Goal: Task Accomplishment & Management: Manage account settings

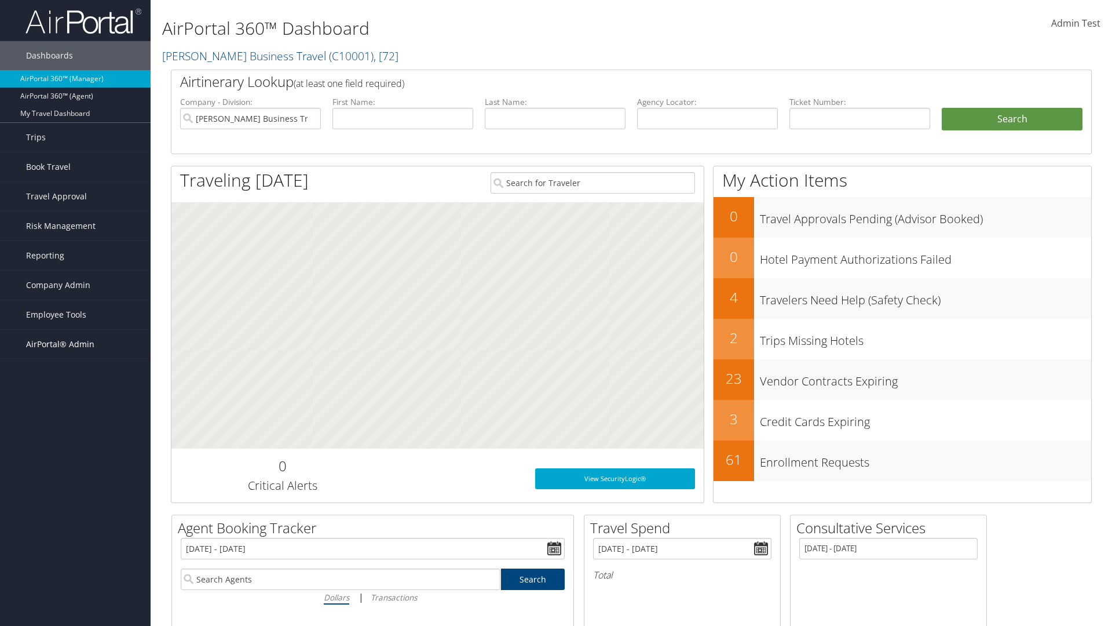
click at [75, 344] on span "AirPortal® Admin" at bounding box center [60, 344] width 68 height 29
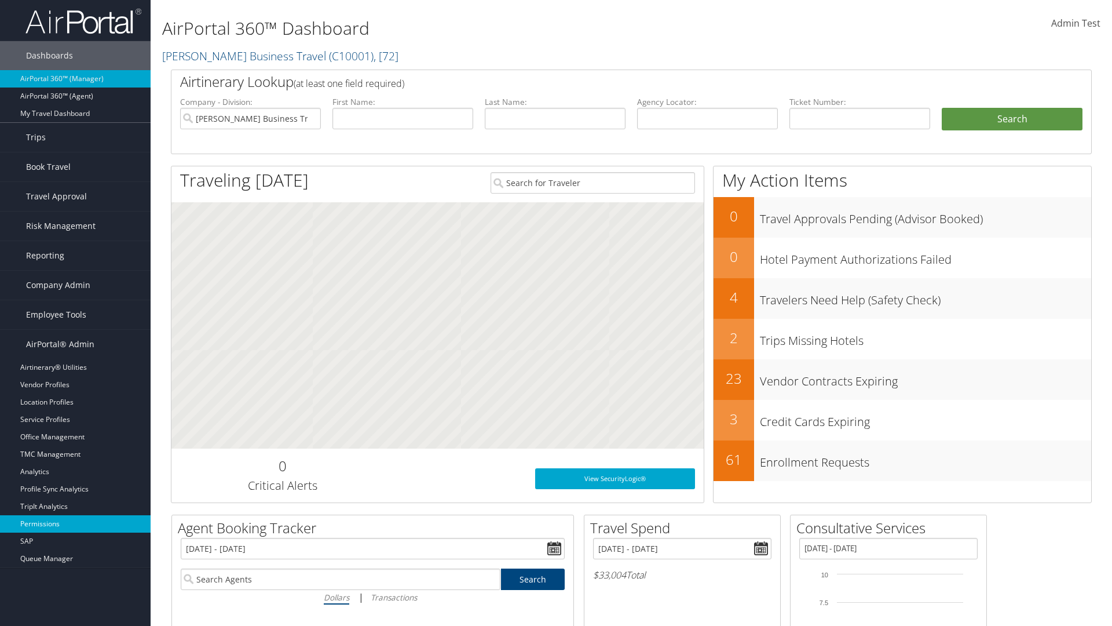
click at [75, 524] on link "Permissions" at bounding box center [75, 523] width 151 height 17
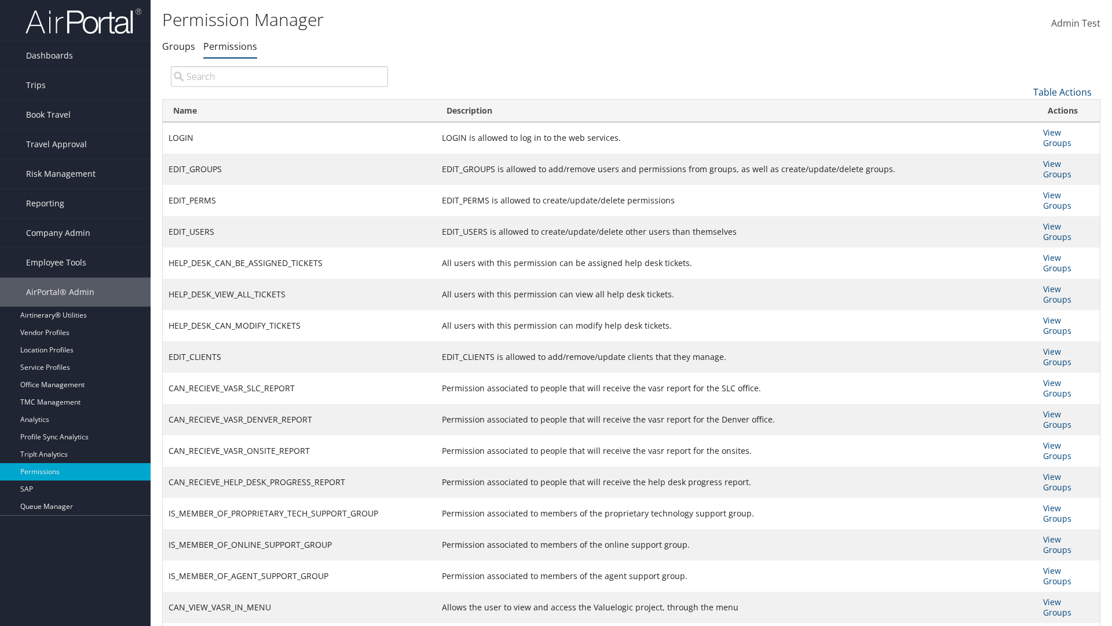
click at [279, 76] on input "search" at bounding box center [279, 76] width 217 height 21
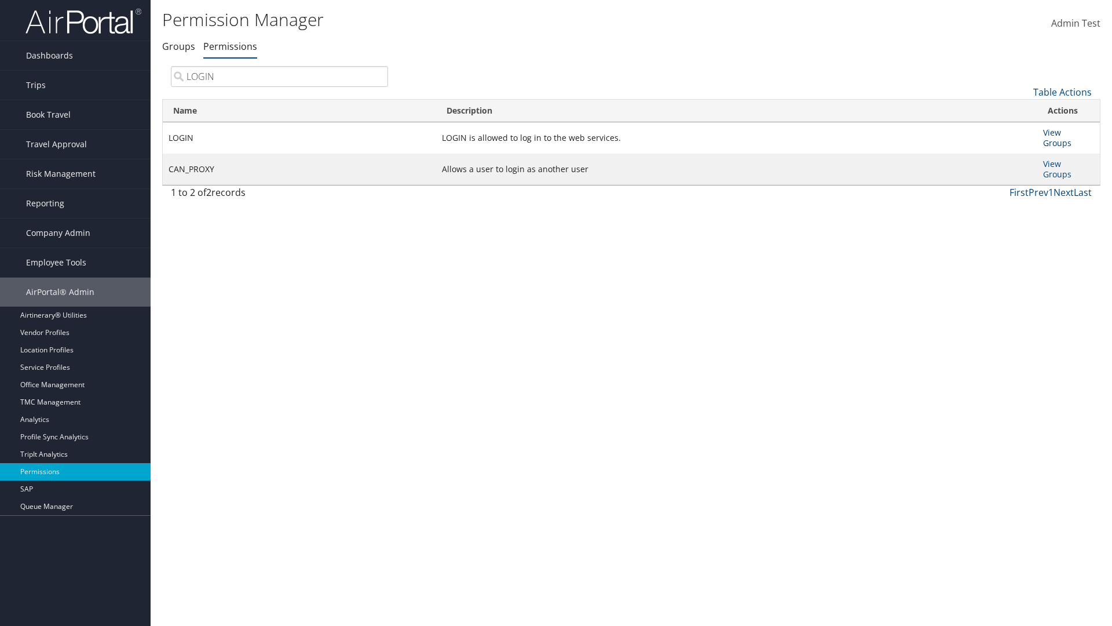
type input "LOGIN"
click at [1052, 132] on link "View Groups" at bounding box center [1057, 137] width 28 height 21
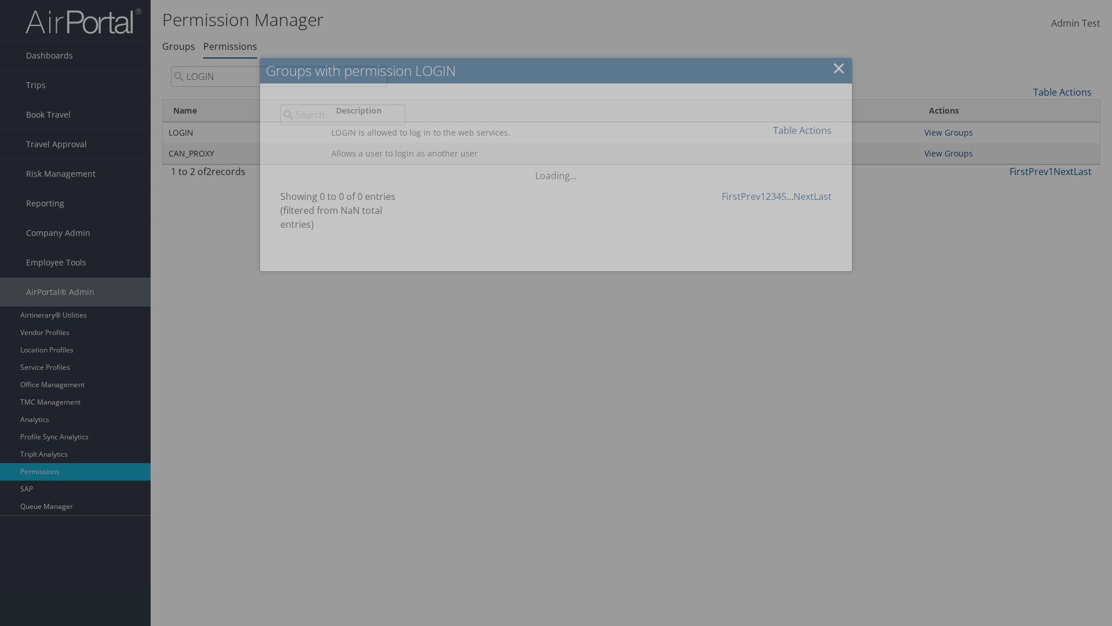
click at [802, 130] on link "Table Actions" at bounding box center [802, 130] width 59 height 13
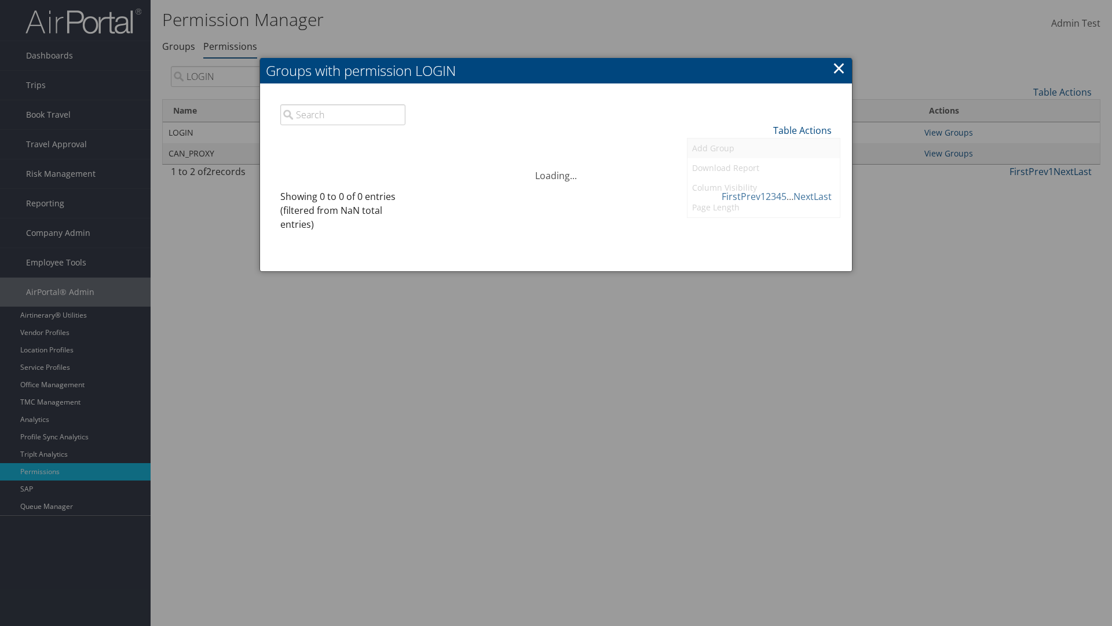
click at [763, 148] on link "Add Group" at bounding box center [764, 148] width 152 height 20
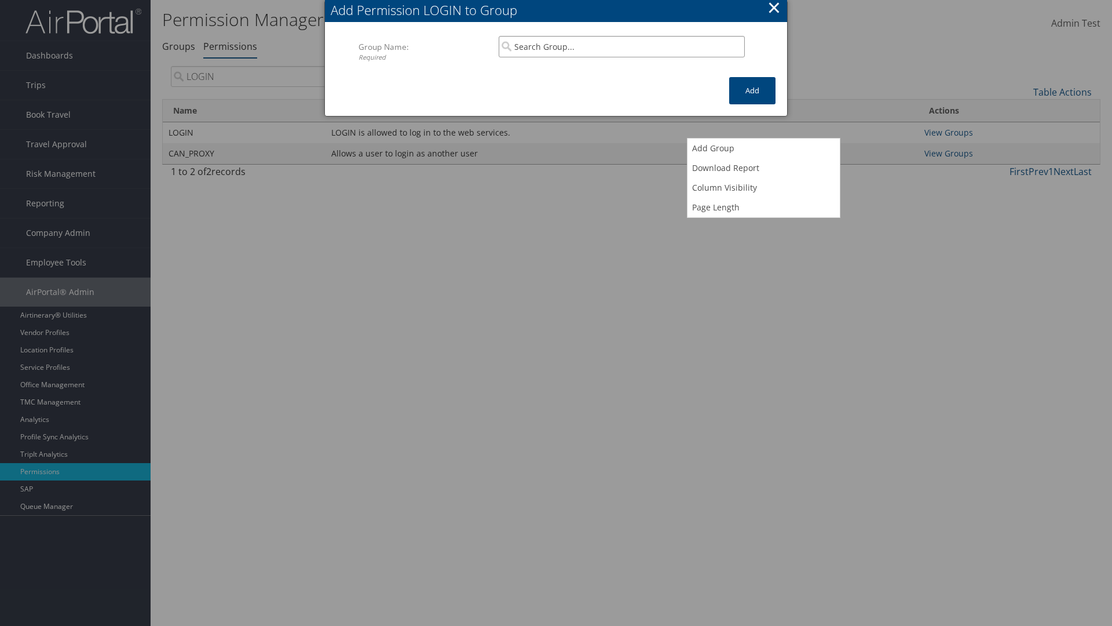
click at [622, 46] on input "search" at bounding box center [622, 46] width 246 height 21
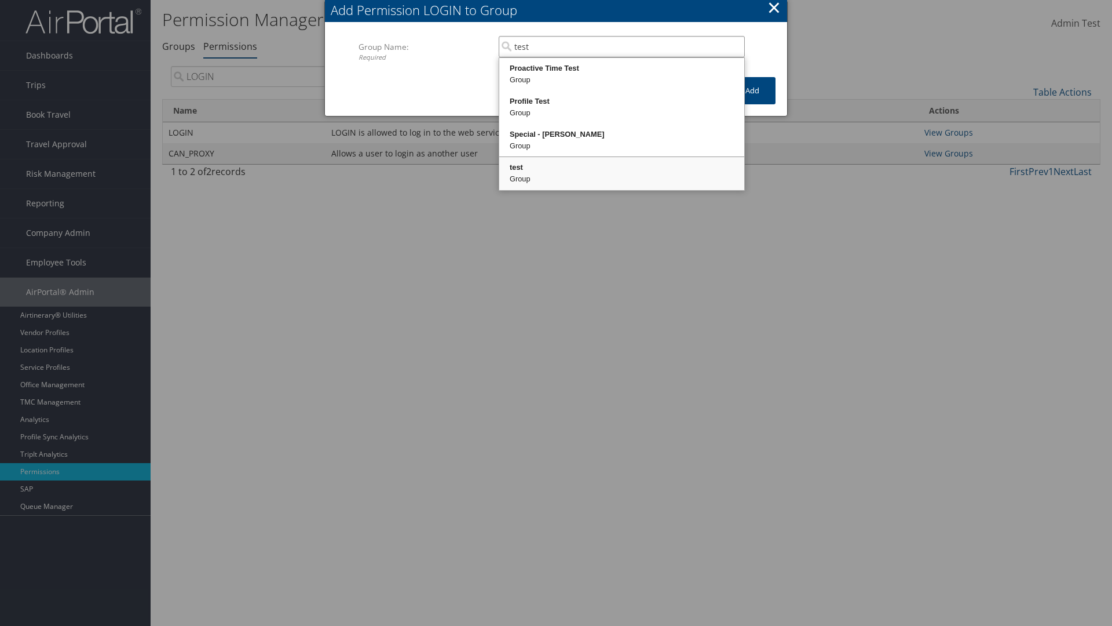
click at [622, 167] on div "test" at bounding box center [622, 168] width 242 height 12
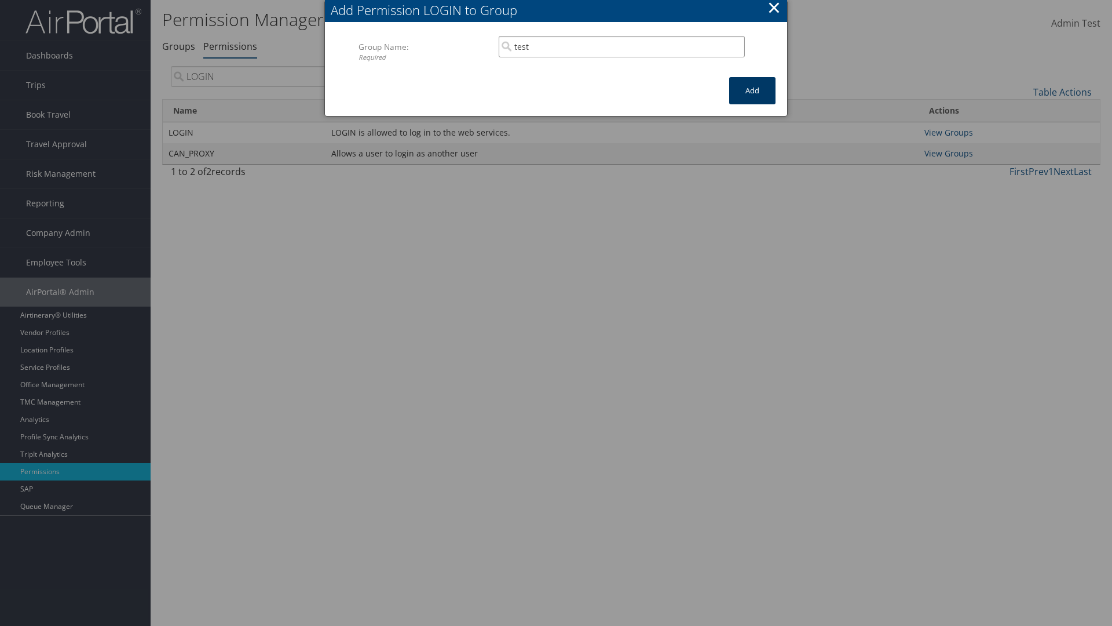
type input "test"
click at [752, 90] on button "Add" at bounding box center [752, 90] width 46 height 27
click at [774, 9] on button "×" at bounding box center [773, 7] width 13 height 23
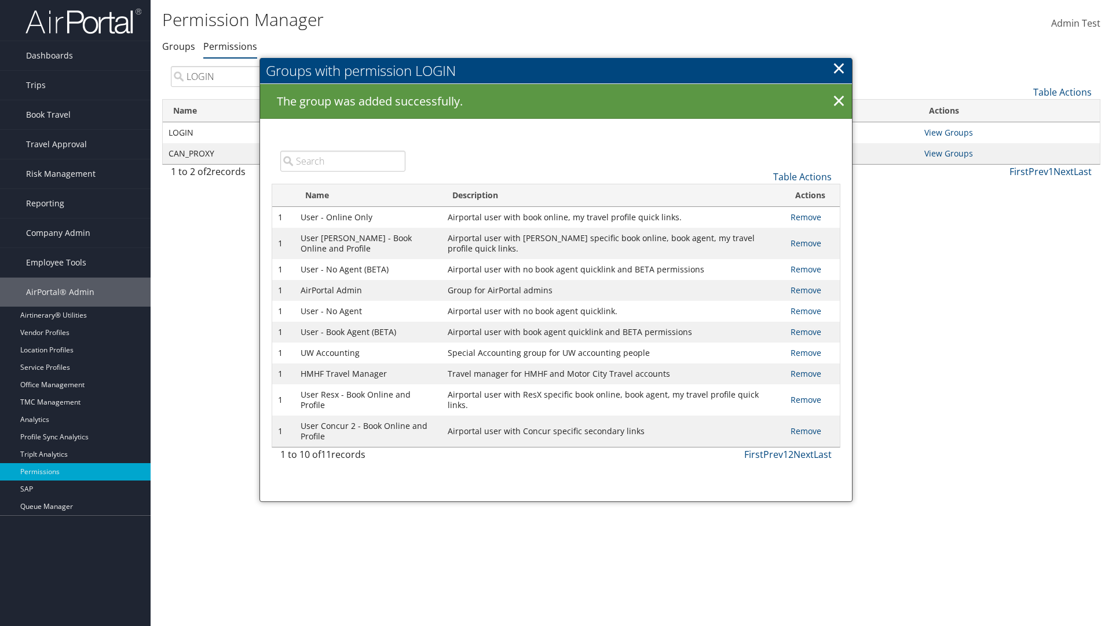
click at [342, 160] on input "search" at bounding box center [342, 161] width 125 height 21
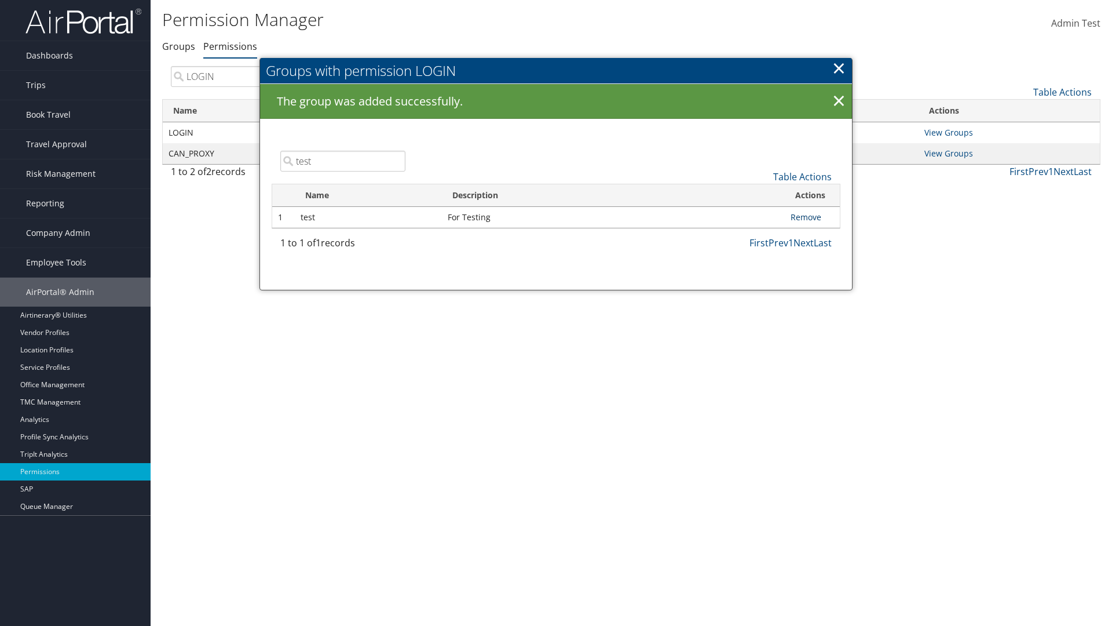
type input "test"
click at [806, 217] on link "Remove" at bounding box center [806, 216] width 31 height 11
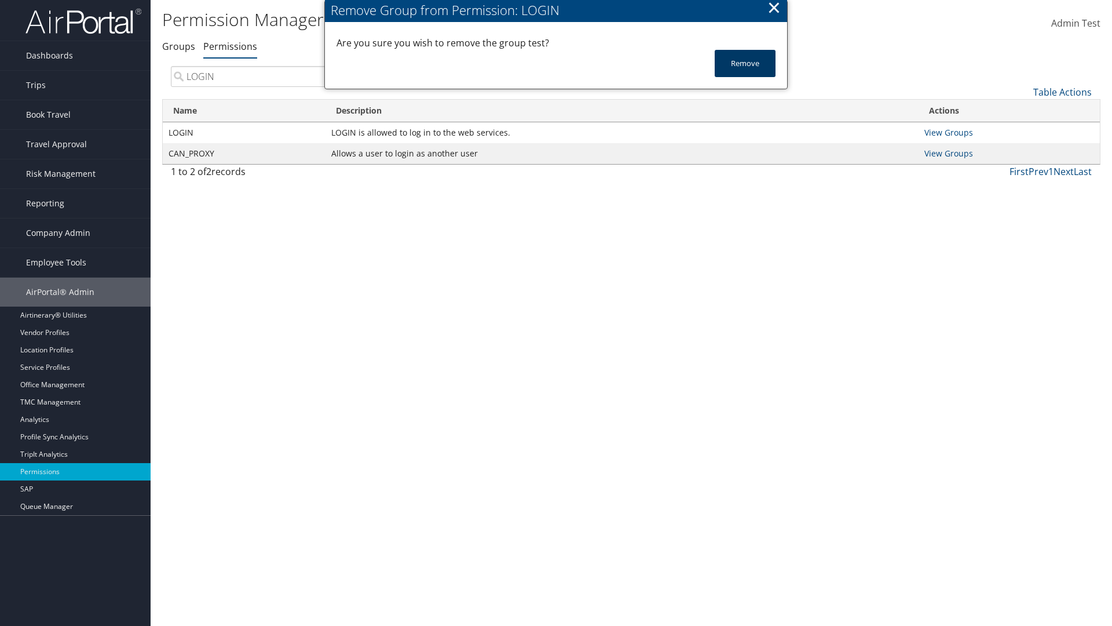
click at [745, 63] on button "Remove" at bounding box center [745, 63] width 61 height 27
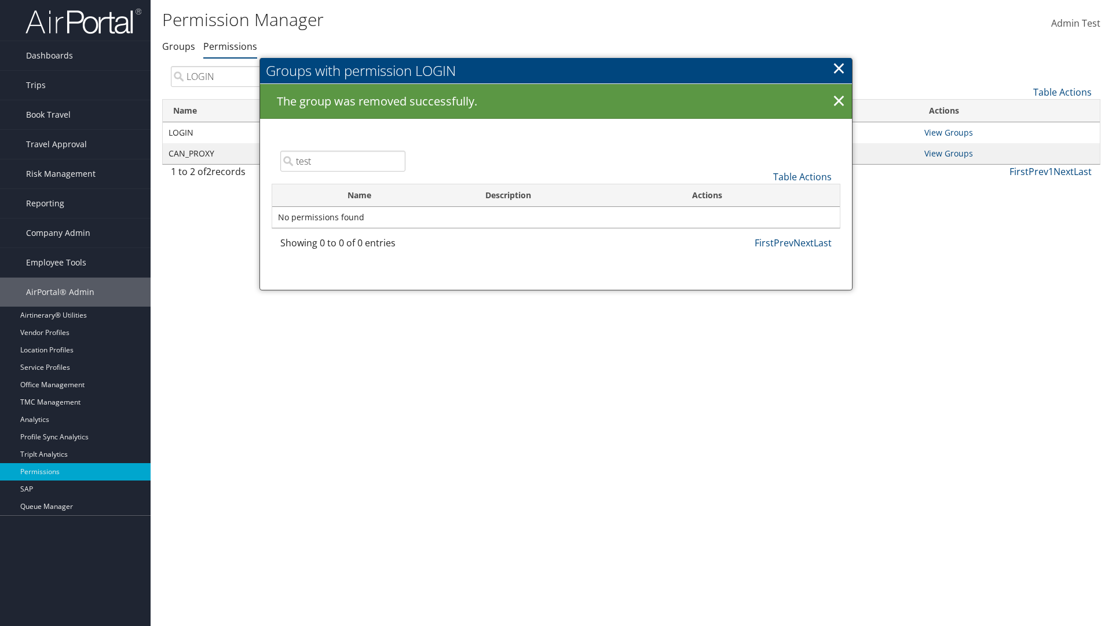
click at [839, 68] on link "×" at bounding box center [838, 67] width 13 height 23
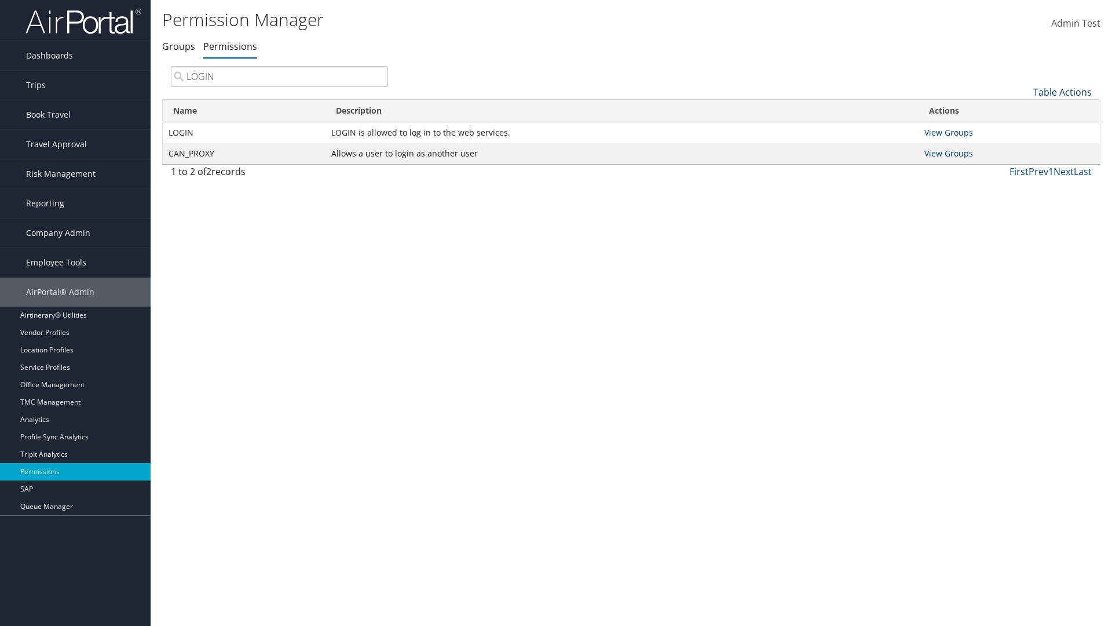
click at [1062, 92] on link "Table Actions" at bounding box center [1062, 92] width 59 height 13
click at [1024, 111] on link "Name" at bounding box center [1024, 111] width 152 height 20
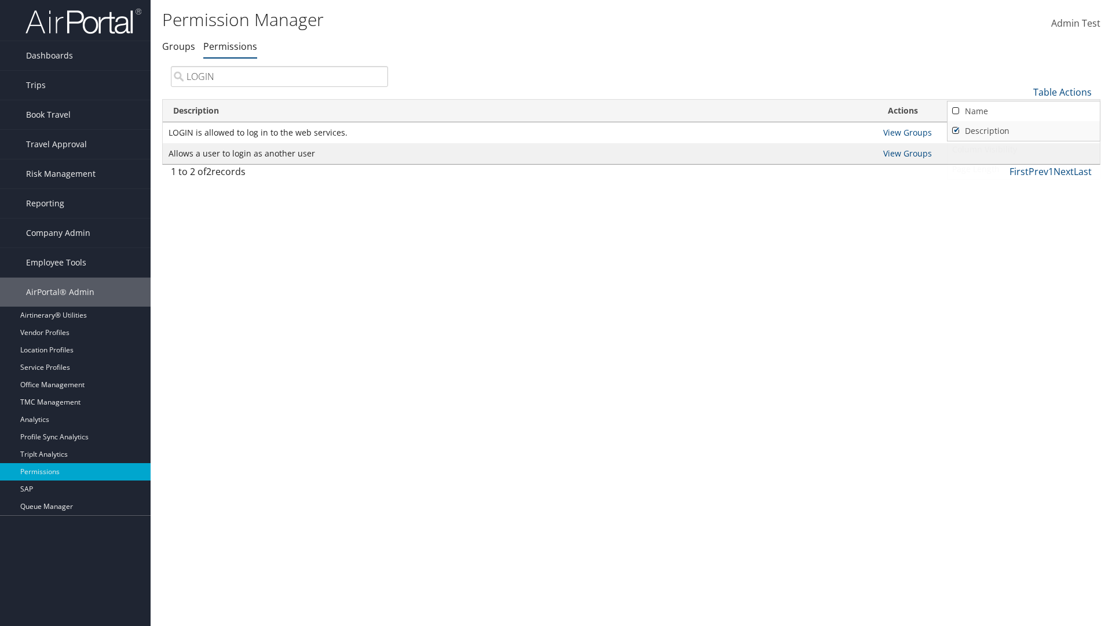
click at [1024, 130] on link "Description" at bounding box center [1024, 131] width 152 height 20
click at [1024, 111] on link "Name" at bounding box center [1024, 111] width 152 height 20
click at [1024, 130] on link "Description" at bounding box center [1024, 131] width 152 height 20
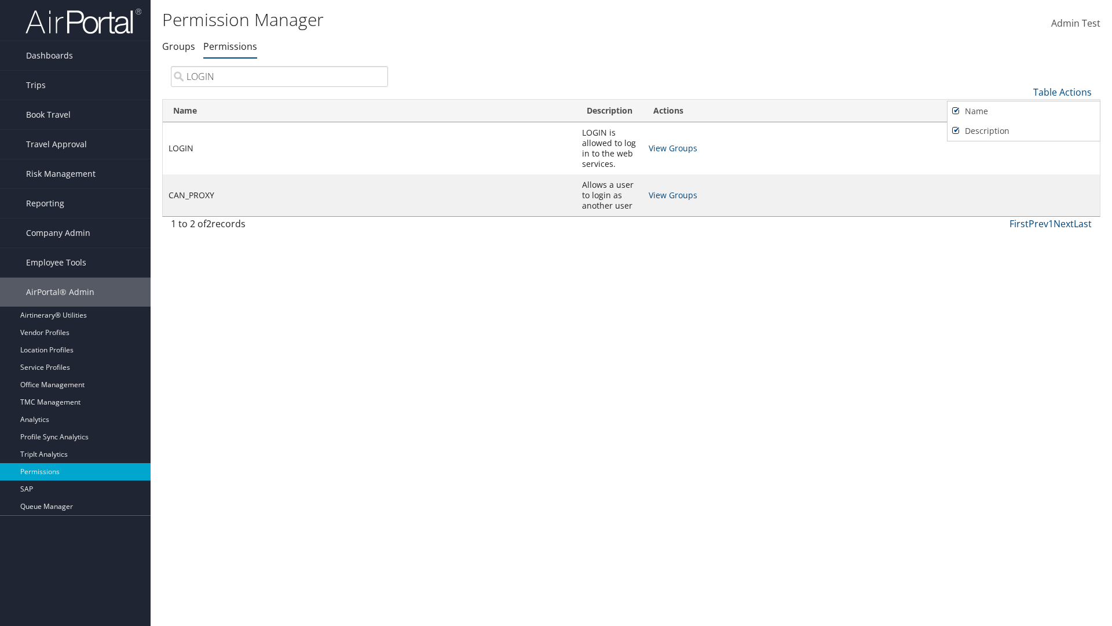
click at [556, 313] on div at bounding box center [556, 313] width 1112 height 626
click at [1062, 92] on link "Table Actions" at bounding box center [1062, 92] width 59 height 13
click at [1024, 169] on link "Page Length" at bounding box center [1024, 169] width 152 height 20
click at [1062, 92] on link "Table Actions" at bounding box center [1062, 92] width 59 height 13
click at [1024, 169] on link "Page Length" at bounding box center [1024, 169] width 152 height 20
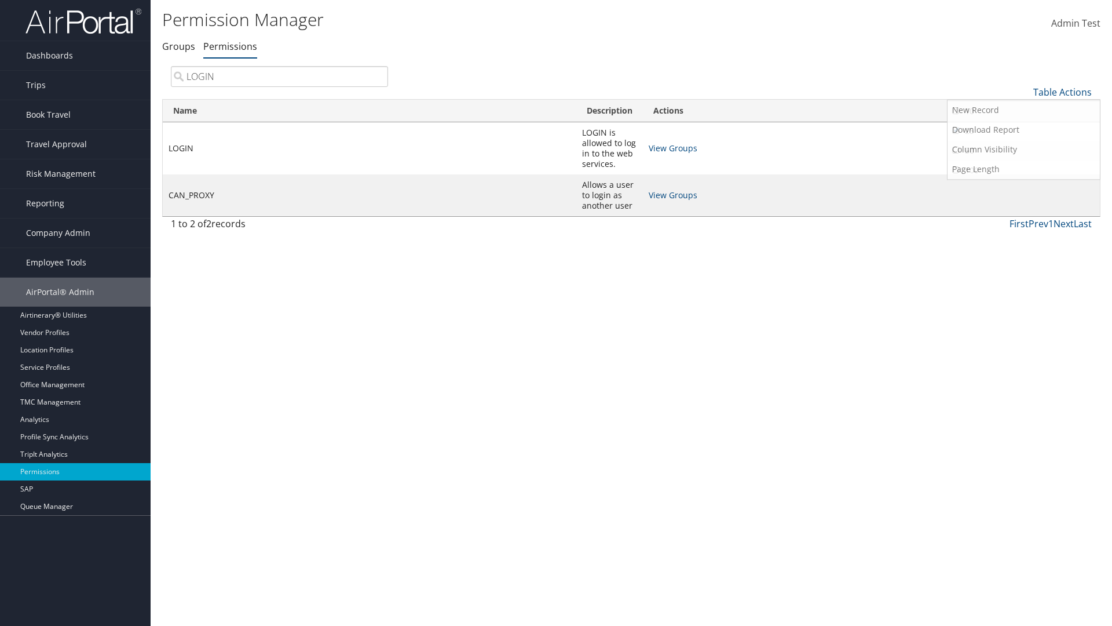
click at [1024, 150] on link "50" at bounding box center [1024, 151] width 152 height 20
